Goal: Task Accomplishment & Management: Manage account settings

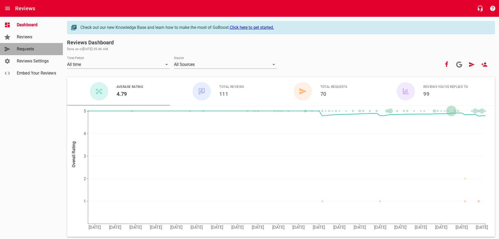
click at [28, 49] on span "Requests" at bounding box center [37, 49] width 40 height 6
